Goal: Task Accomplishment & Management: Use online tool/utility

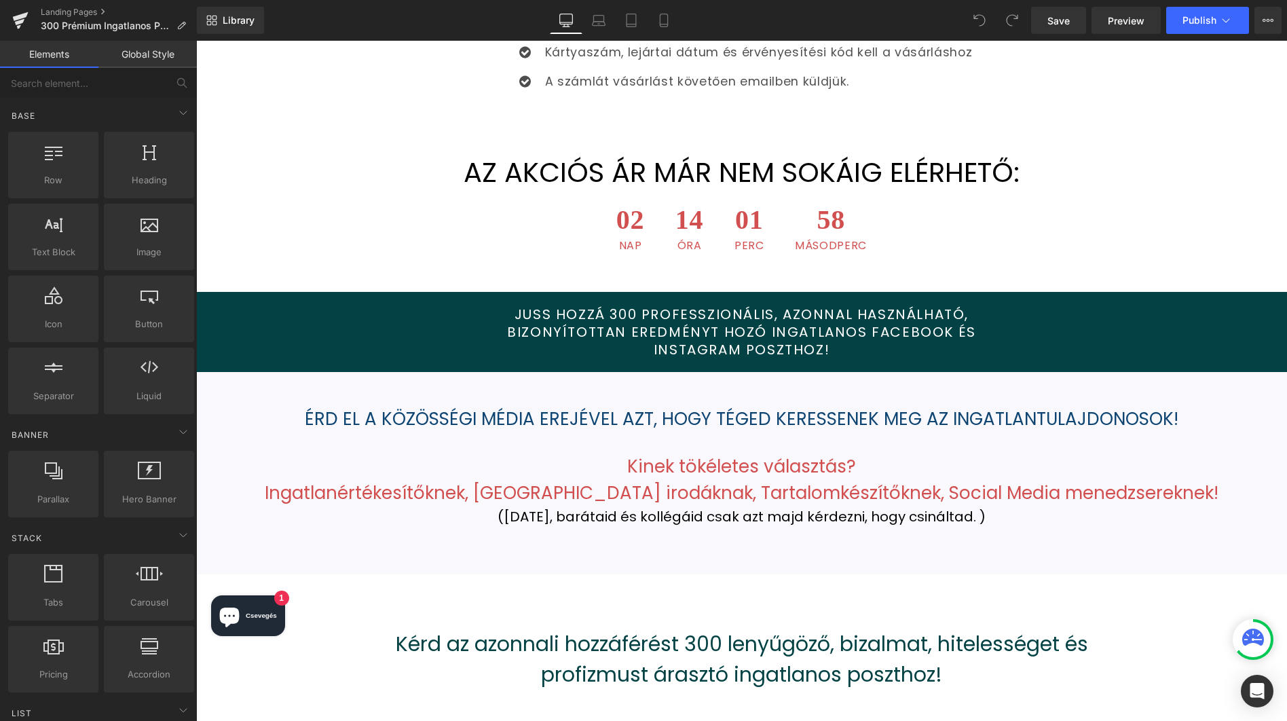
scroll to position [1195, 0]
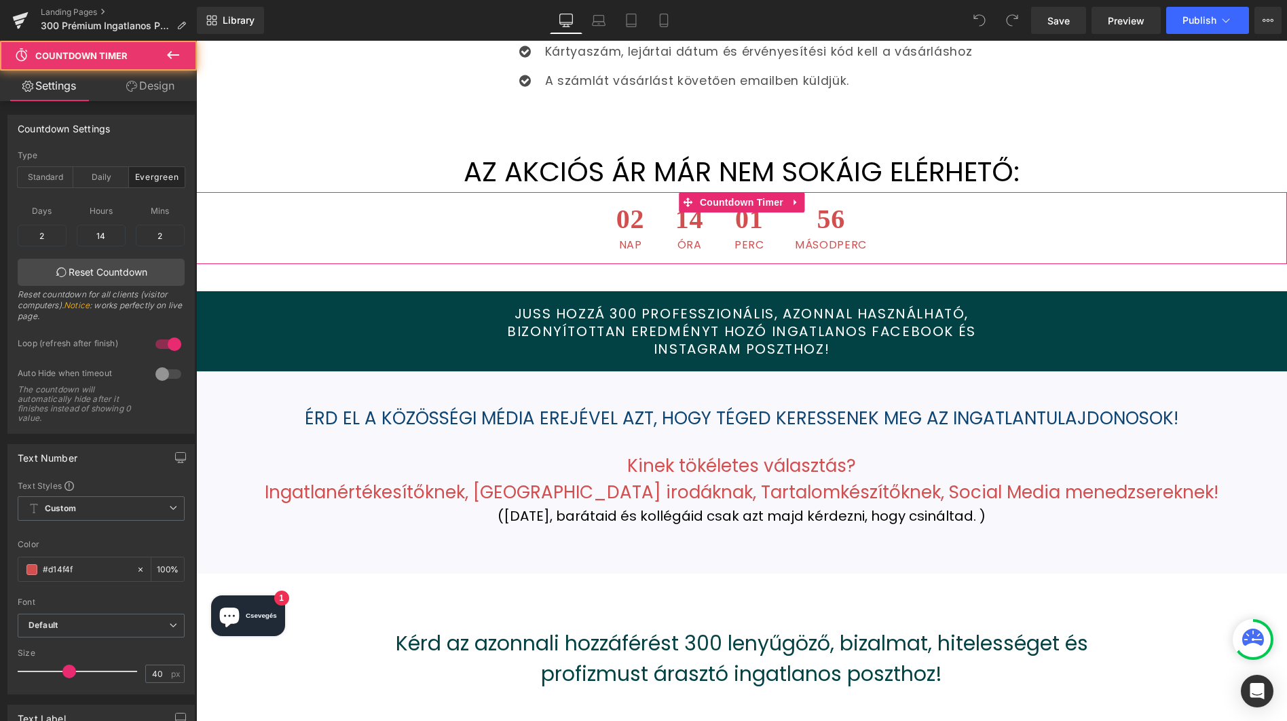
click at [700, 206] on span "14" at bounding box center [689, 223] width 28 height 34
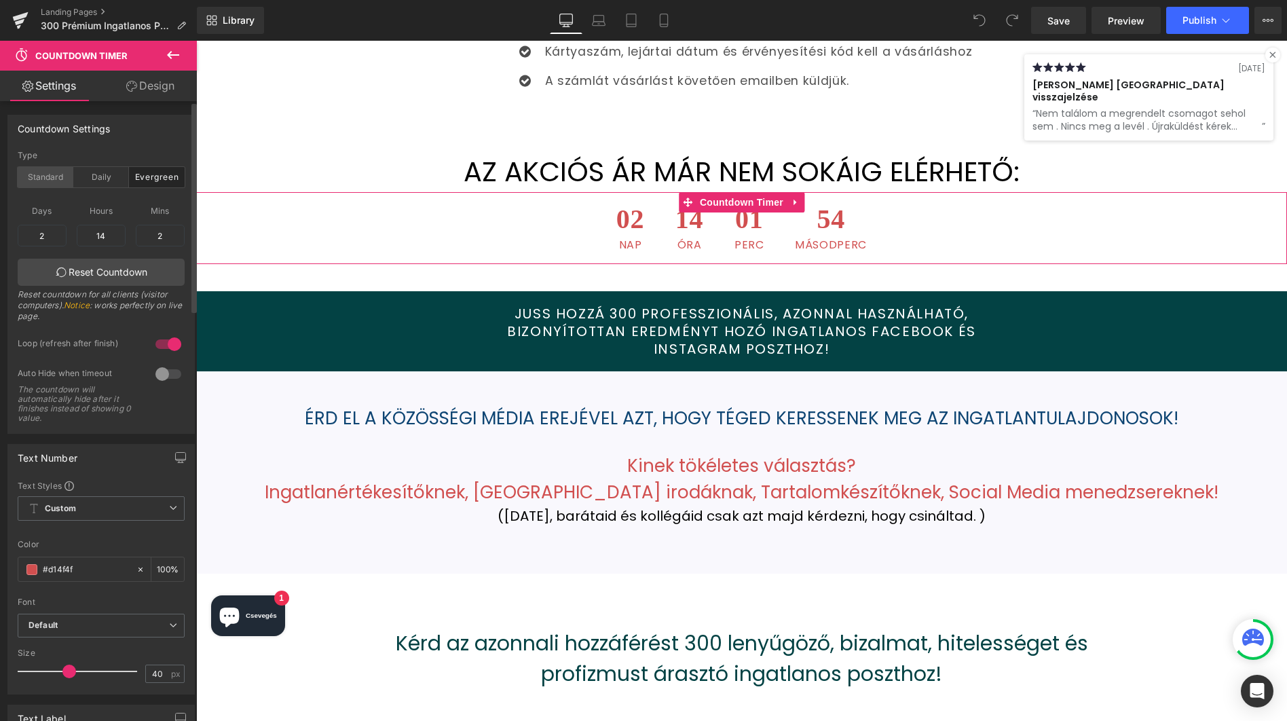
click at [56, 178] on div "Standard" at bounding box center [46, 177] width 56 height 20
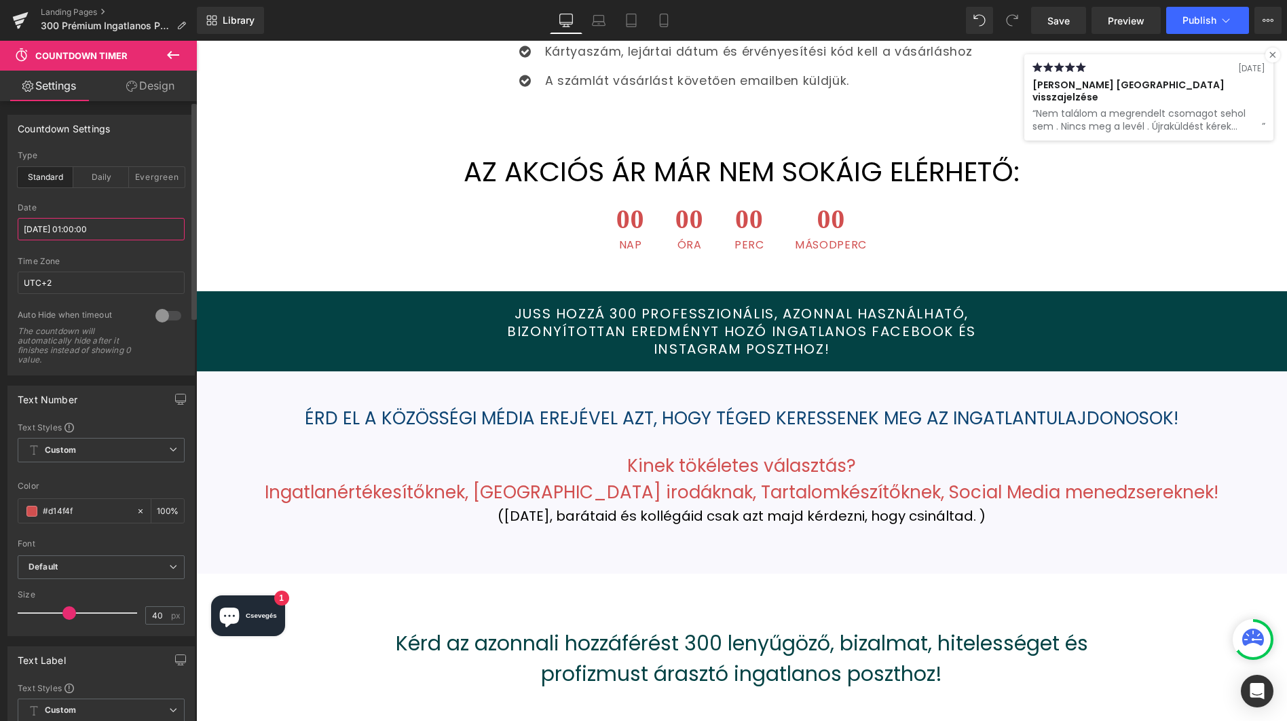
click at [71, 227] on input "[DATE] 01:00:00" at bounding box center [101, 229] width 167 height 22
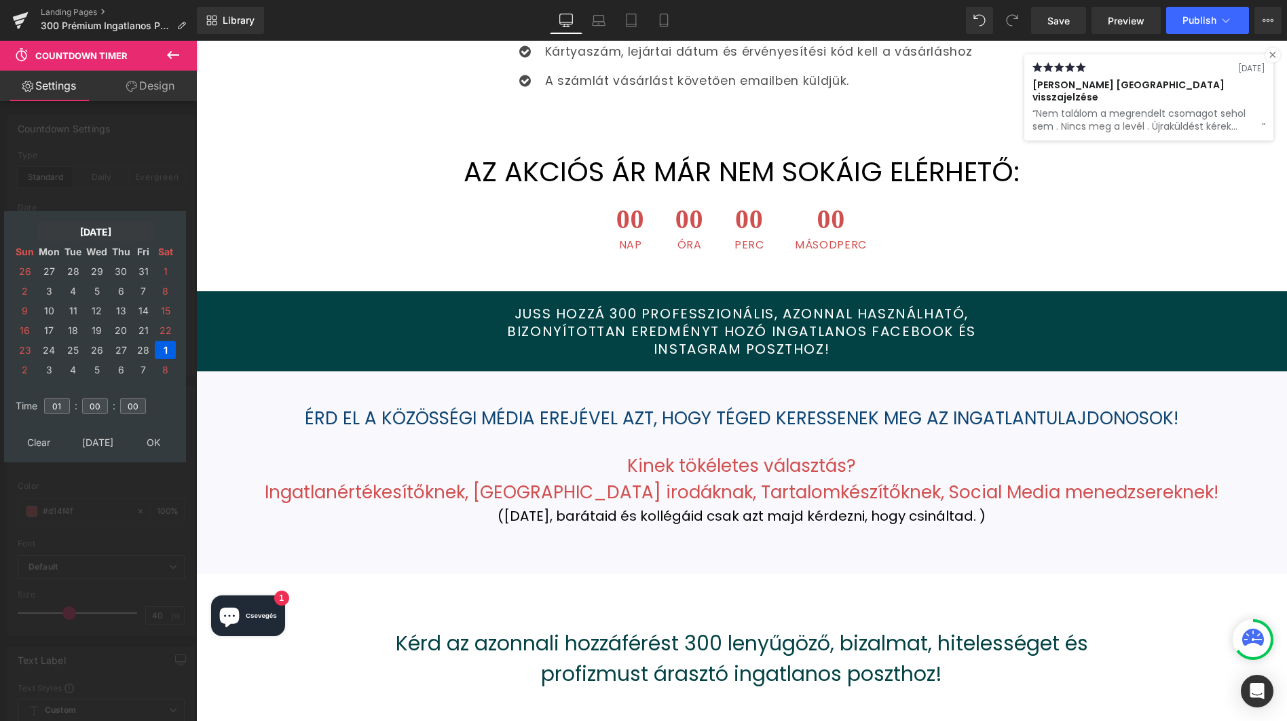
click at [106, 230] on td "[DATE]" at bounding box center [95, 232] width 116 height 18
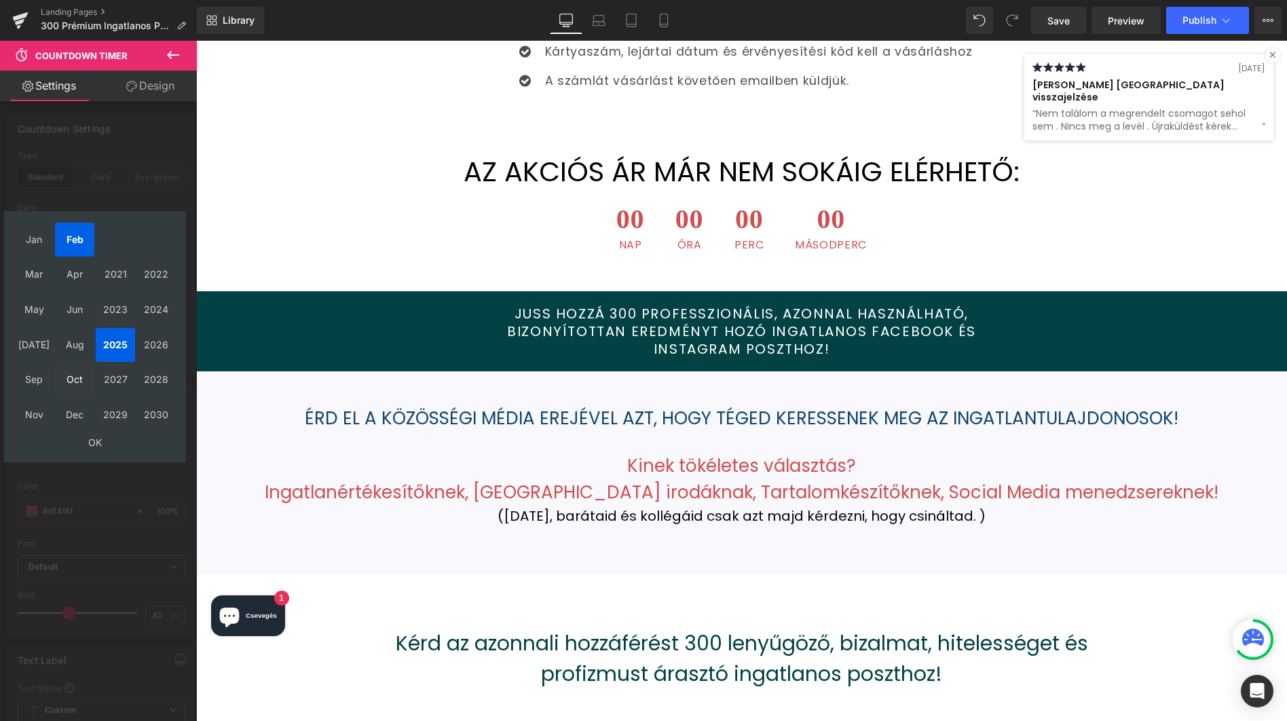
click at [75, 384] on td "Oct" at bounding box center [74, 380] width 39 height 34
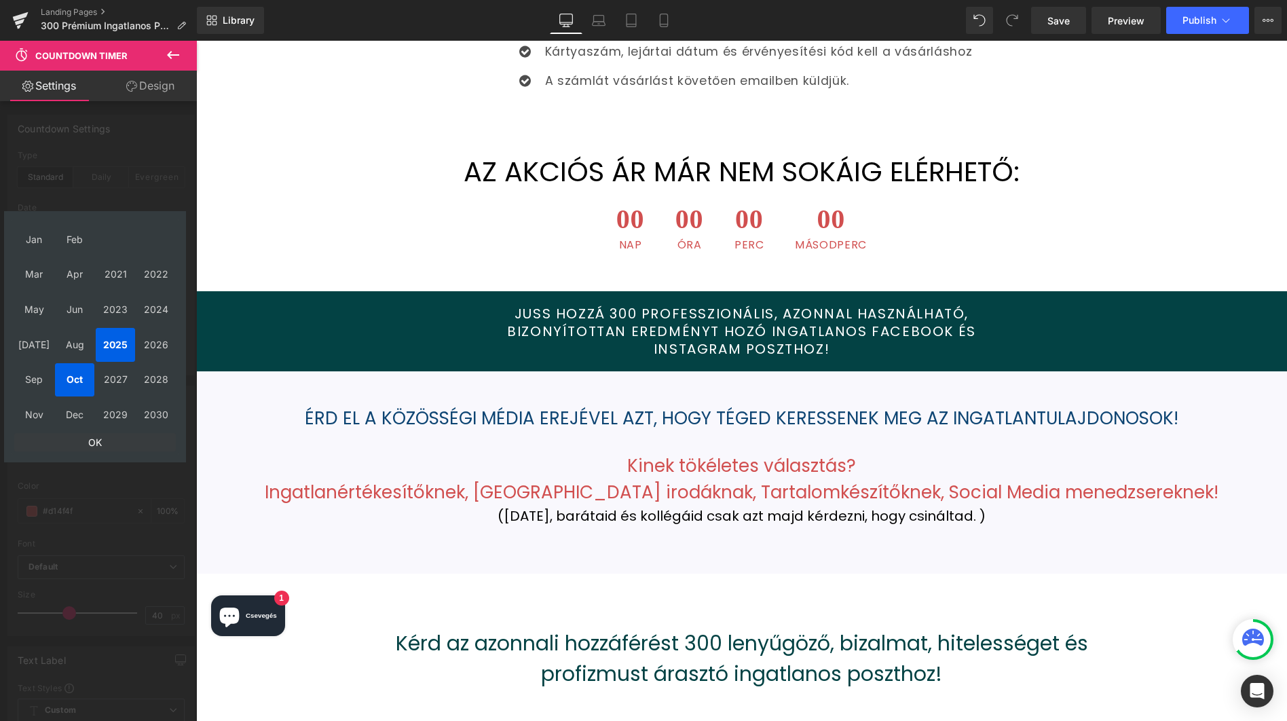
click at [98, 440] on td "OK" at bounding box center [94, 442] width 161 height 18
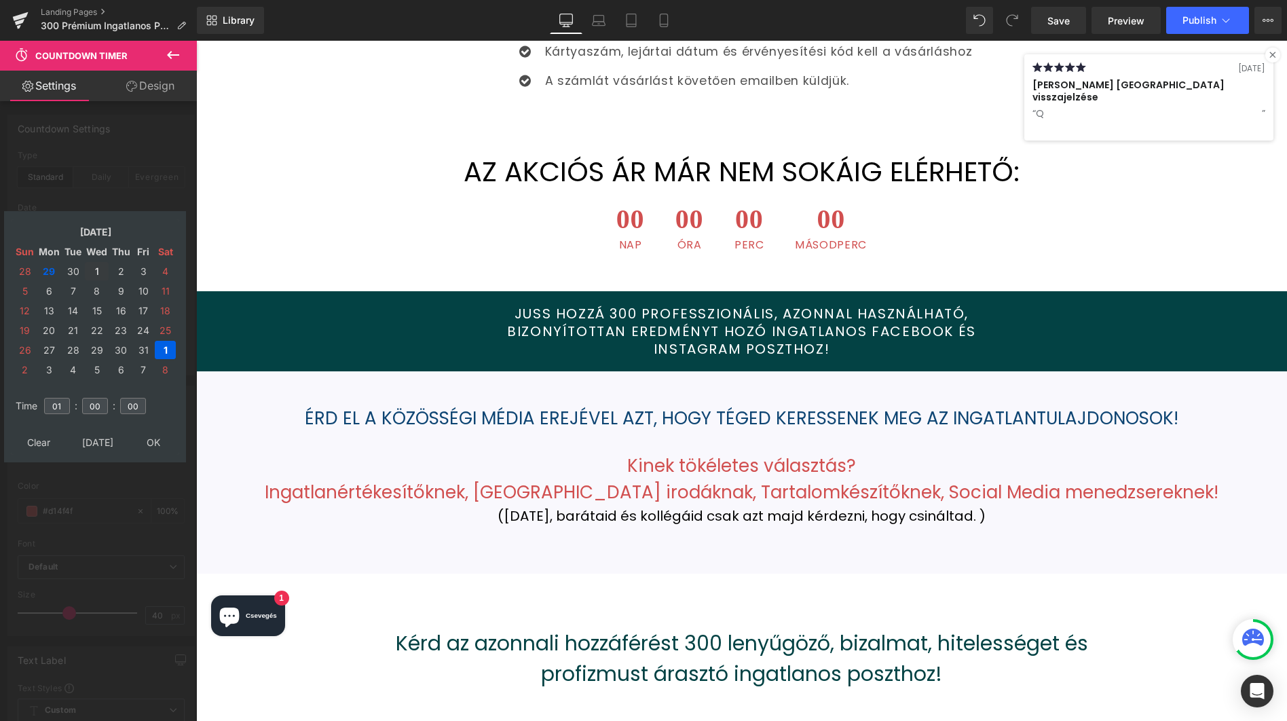
click at [96, 268] on td "1" at bounding box center [97, 271] width 24 height 18
click at [59, 405] on input "01" at bounding box center [57, 406] width 26 height 16
type input "00"
click at [137, 405] on input "00" at bounding box center [133, 406] width 26 height 16
click at [52, 404] on input "00" at bounding box center [57, 406] width 26 height 16
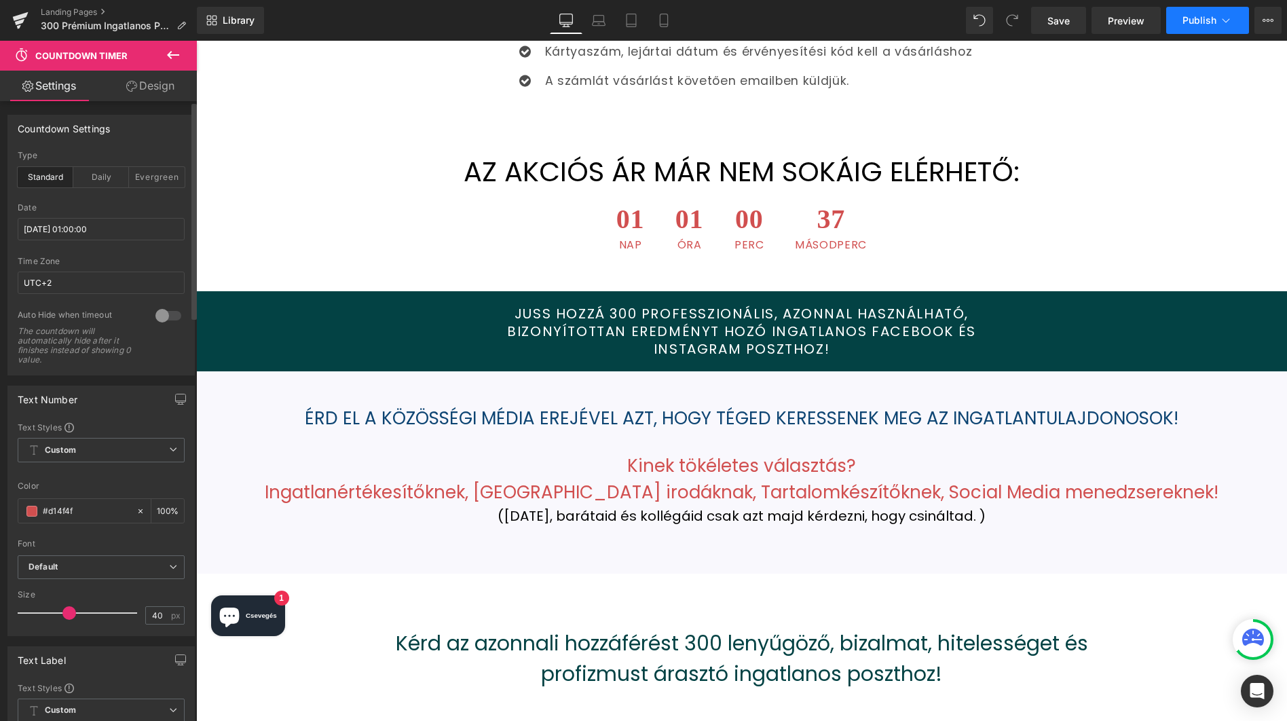
click at [1187, 23] on span "Publish" at bounding box center [1199, 20] width 34 height 11
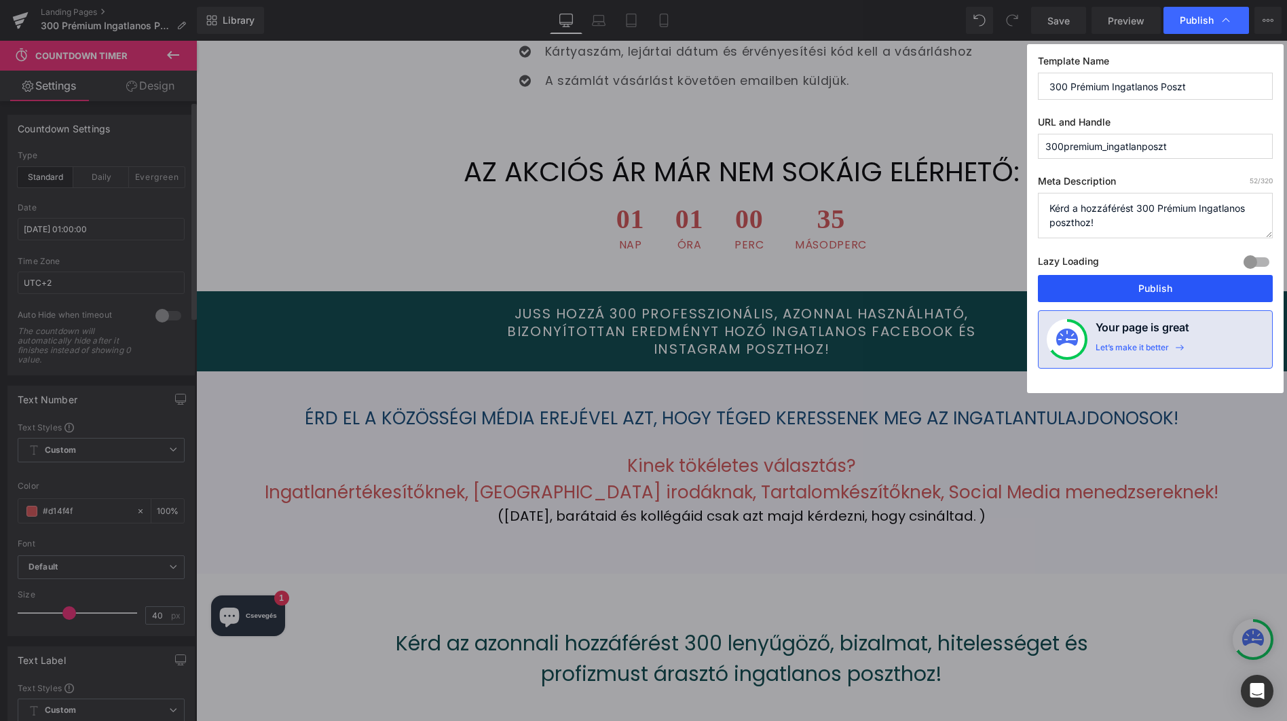
click at [1146, 289] on button "Publish" at bounding box center [1155, 288] width 235 height 27
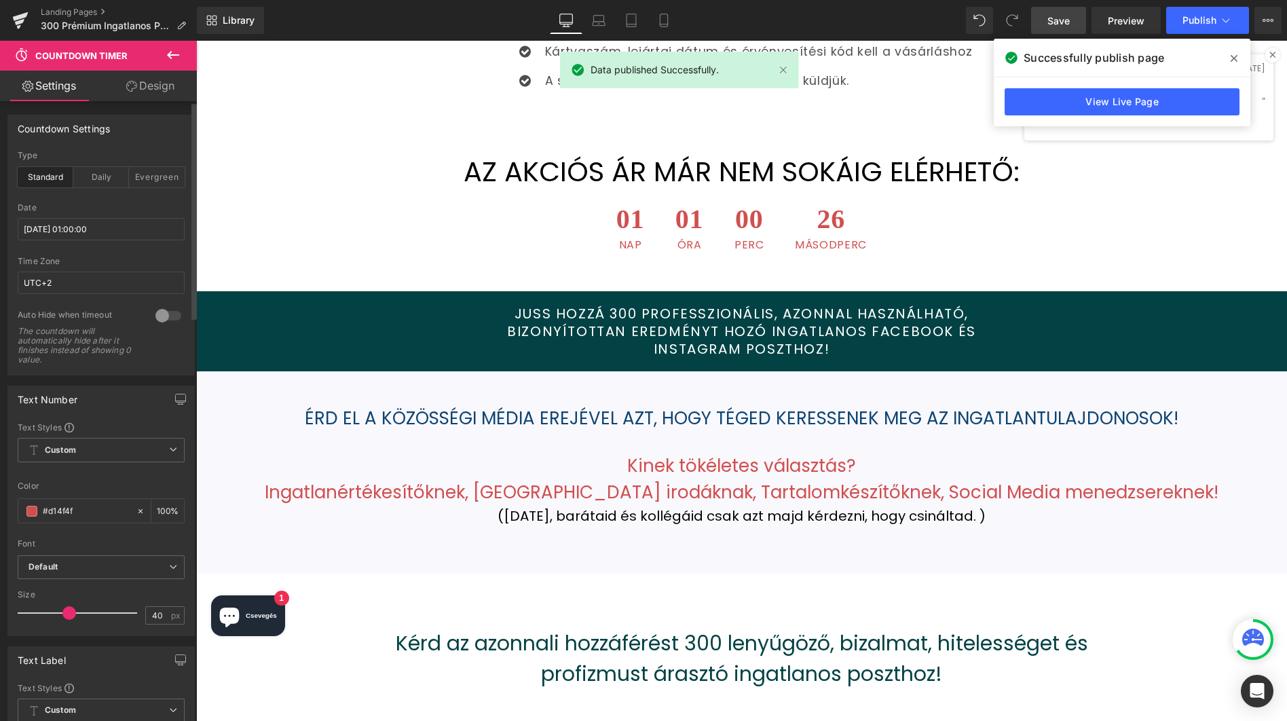
click at [1061, 27] on span "Save" at bounding box center [1058, 21] width 22 height 14
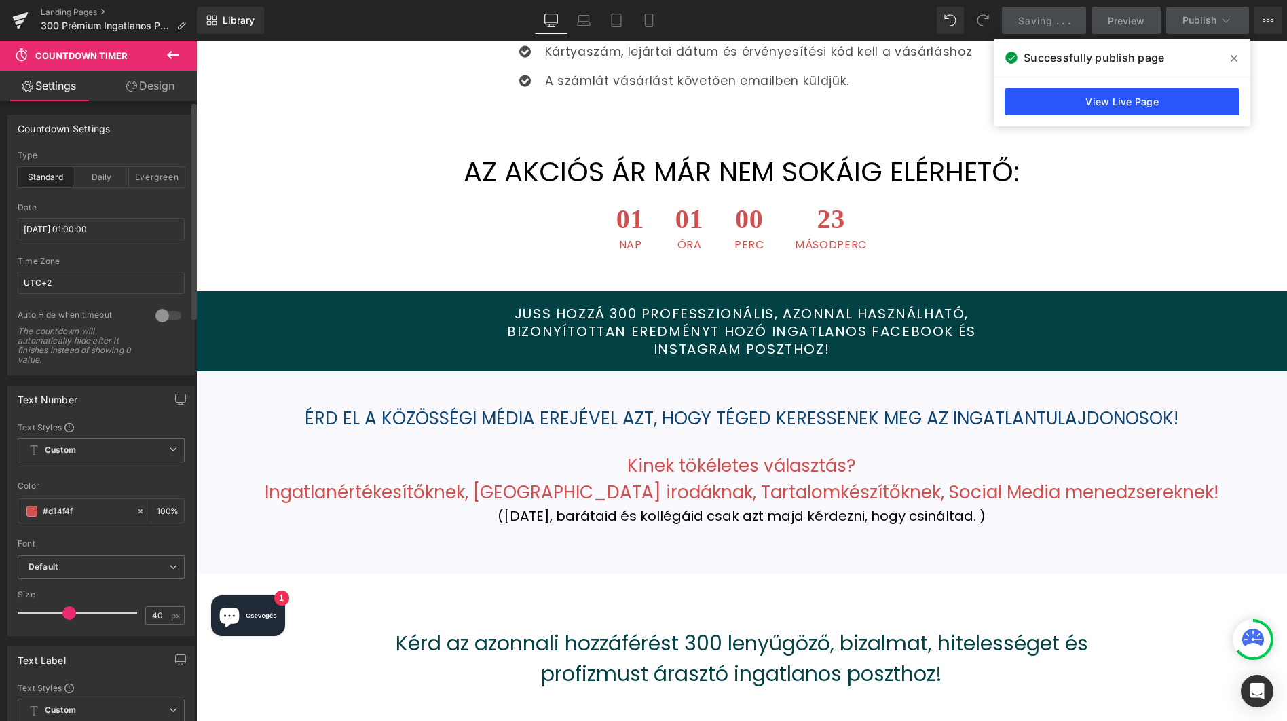
click at [1141, 101] on link "View Live Page" at bounding box center [1121, 101] width 235 height 27
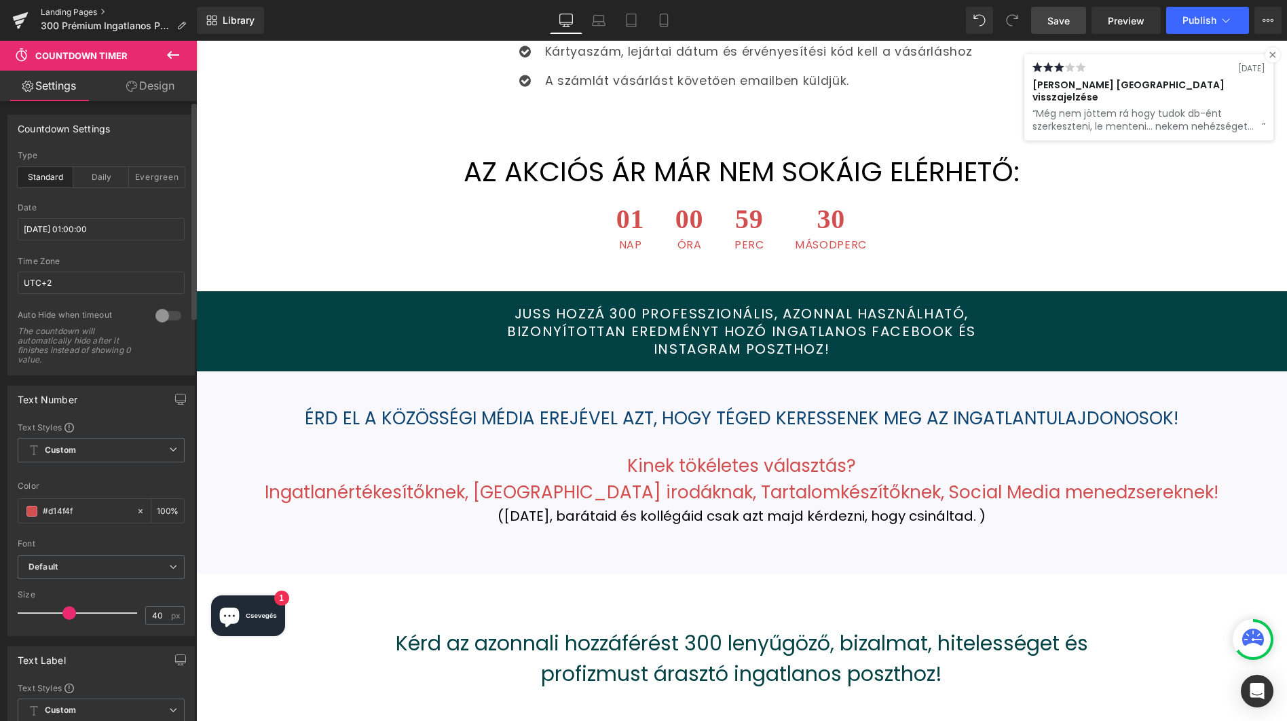
click at [75, 12] on link "Landing Pages" at bounding box center [119, 12] width 156 height 11
